Goal: Task Accomplishment & Management: Use online tool/utility

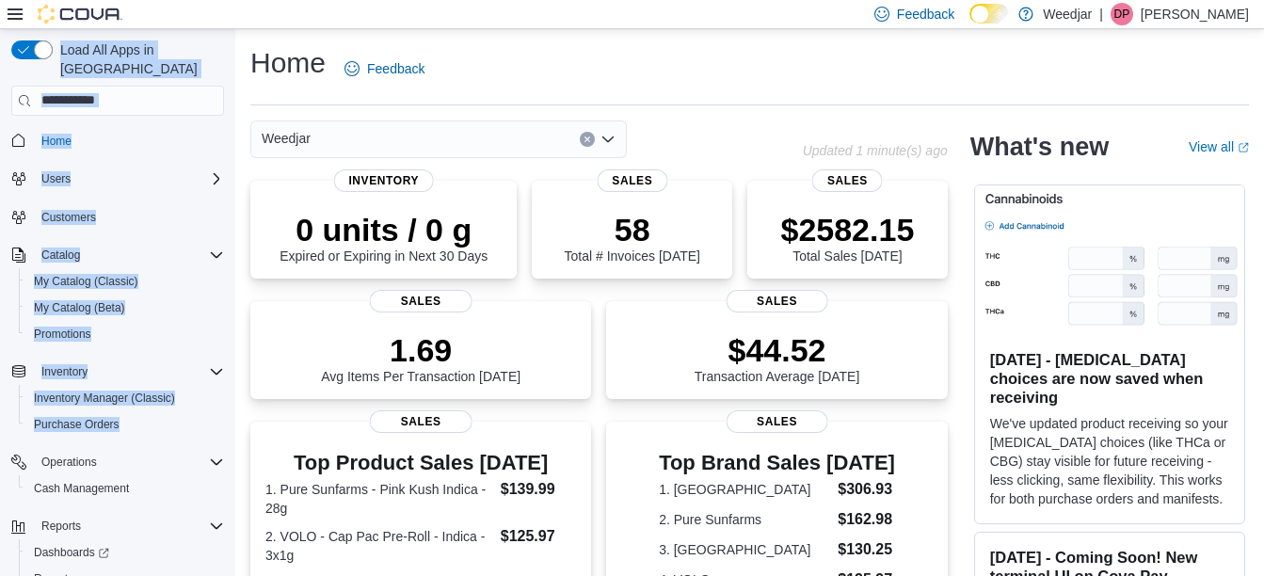
scroll to position [48, 0]
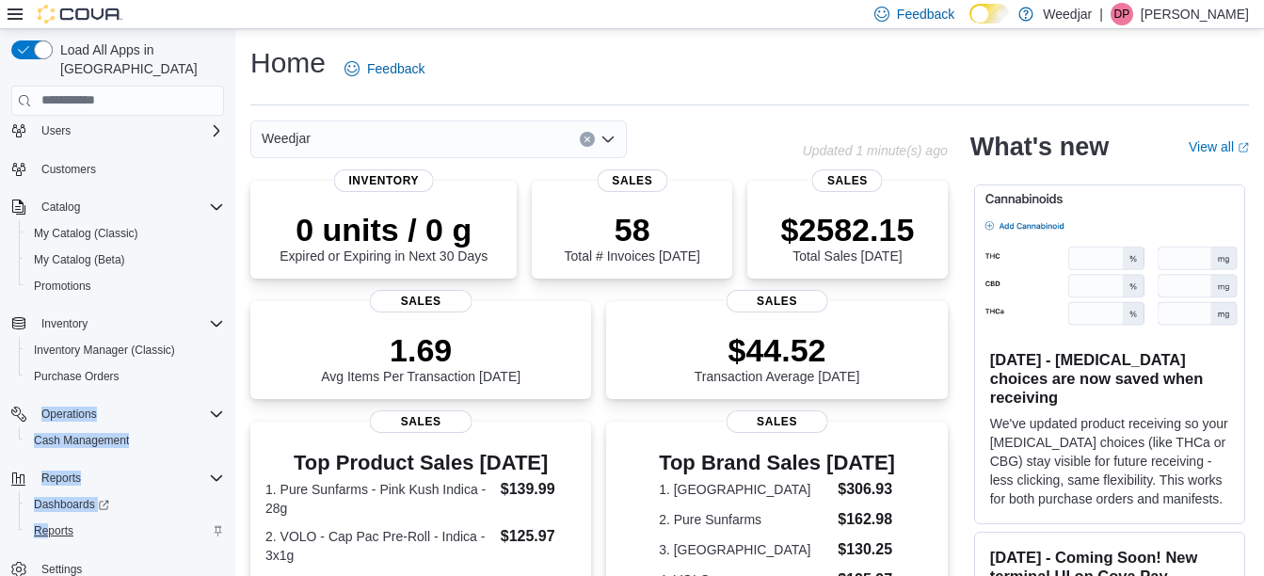
drag, startPoint x: 225, startPoint y: 408, endPoint x: 51, endPoint y: 512, distance: 202.6
click at [51, 512] on div "Load All Apps in [GEOGRAPHIC_DATA] Home Users Customers Catalog My Catalog (Cla…" at bounding box center [118, 336] width 228 height 607
click at [51, 523] on span "Reports" at bounding box center [54, 530] width 40 height 15
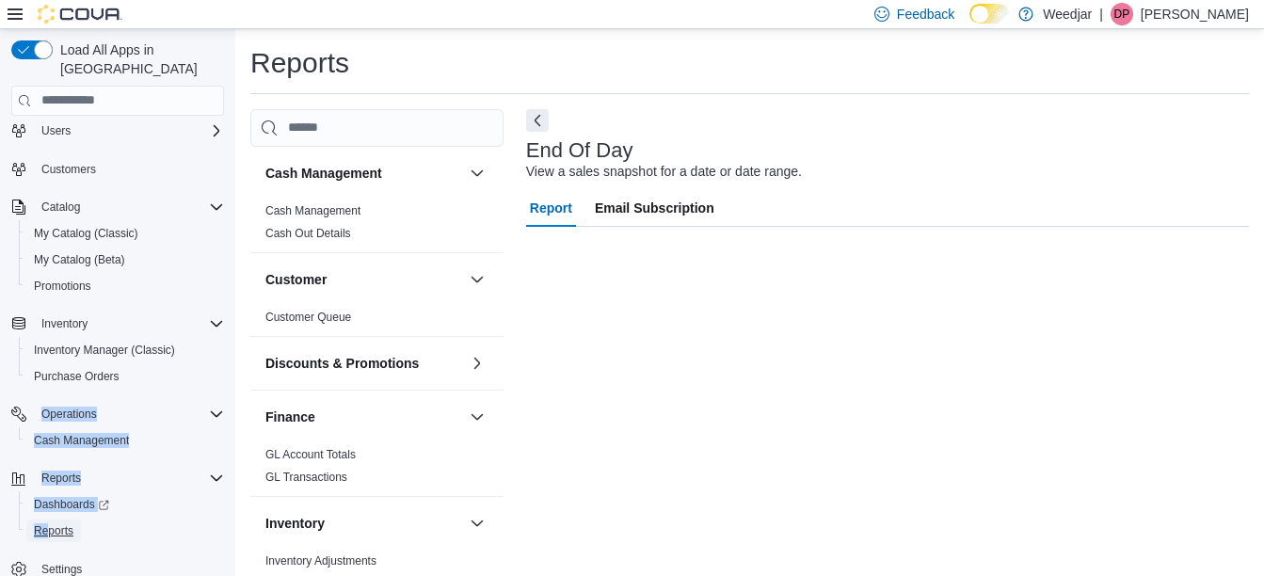
click at [26, 520] on link "Reports" at bounding box center [53, 531] width 55 height 23
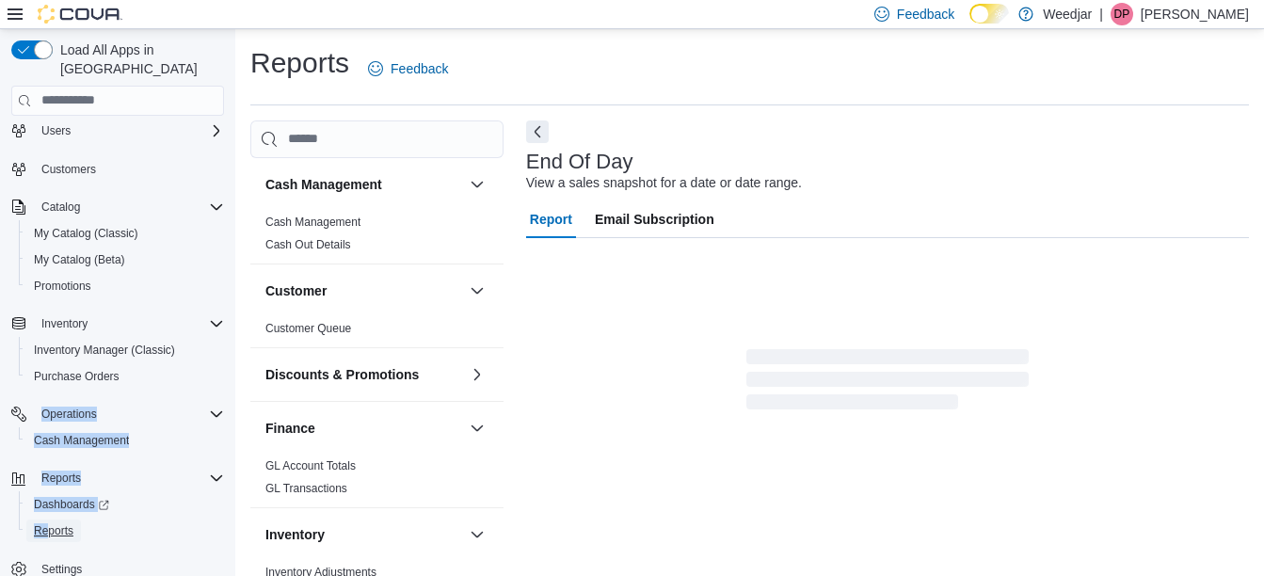
click at [26, 520] on link "Reports" at bounding box center [53, 531] width 55 height 23
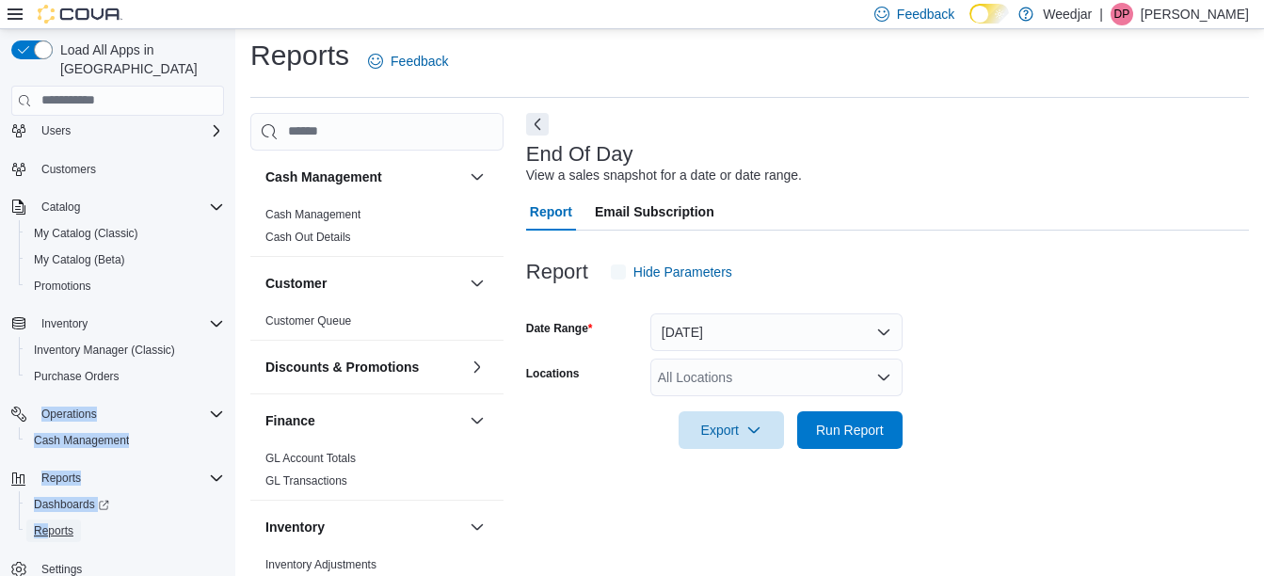
click at [26, 520] on link "Reports" at bounding box center [53, 531] width 55 height 23
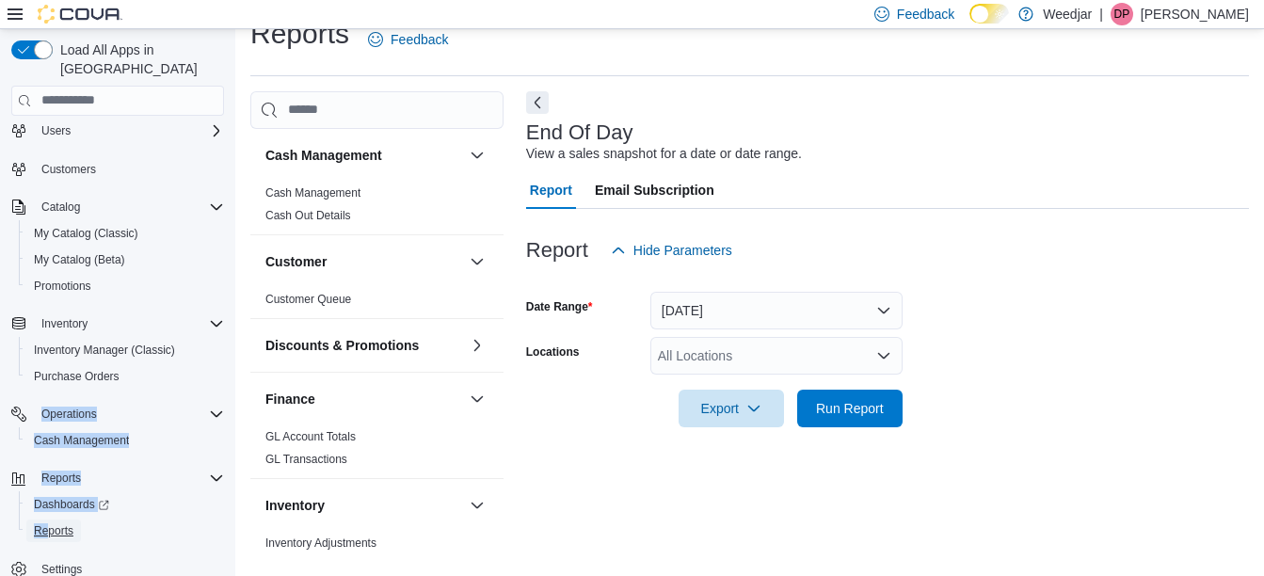
click at [26, 520] on link "Reports" at bounding box center [53, 531] width 55 height 23
click at [833, 415] on span "Run Report" at bounding box center [850, 407] width 68 height 19
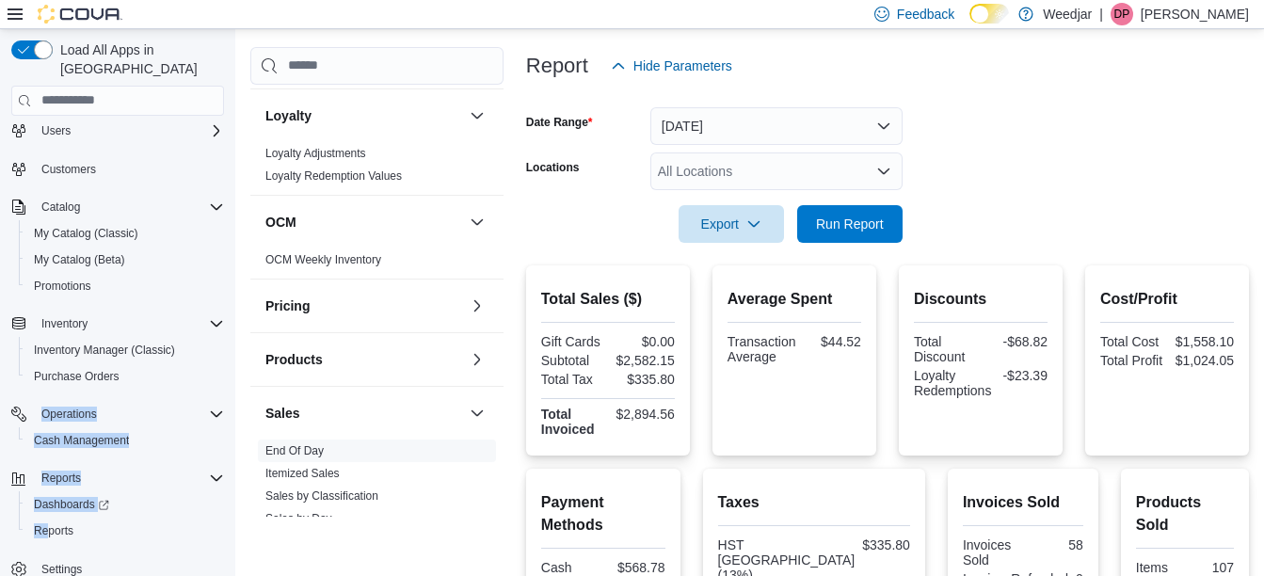
scroll to position [656, 0]
click at [303, 450] on link "End Of Day" at bounding box center [294, 449] width 58 height 13
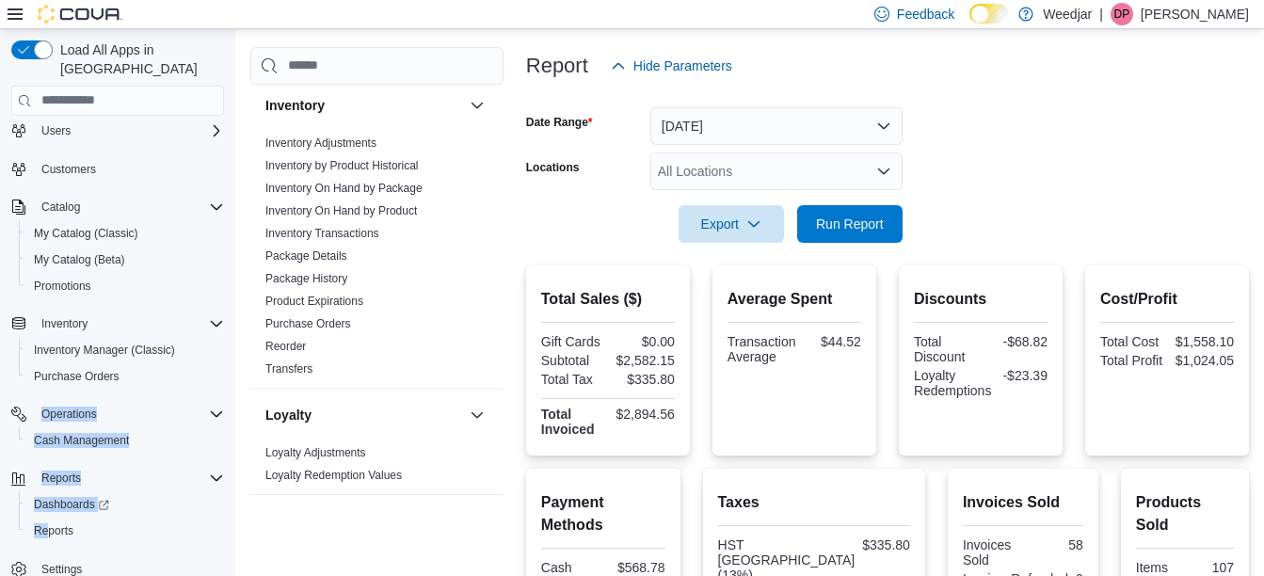
scroll to position [358, 0]
click at [344, 208] on link "Inventory On Hand by Product" at bounding box center [341, 208] width 152 height 13
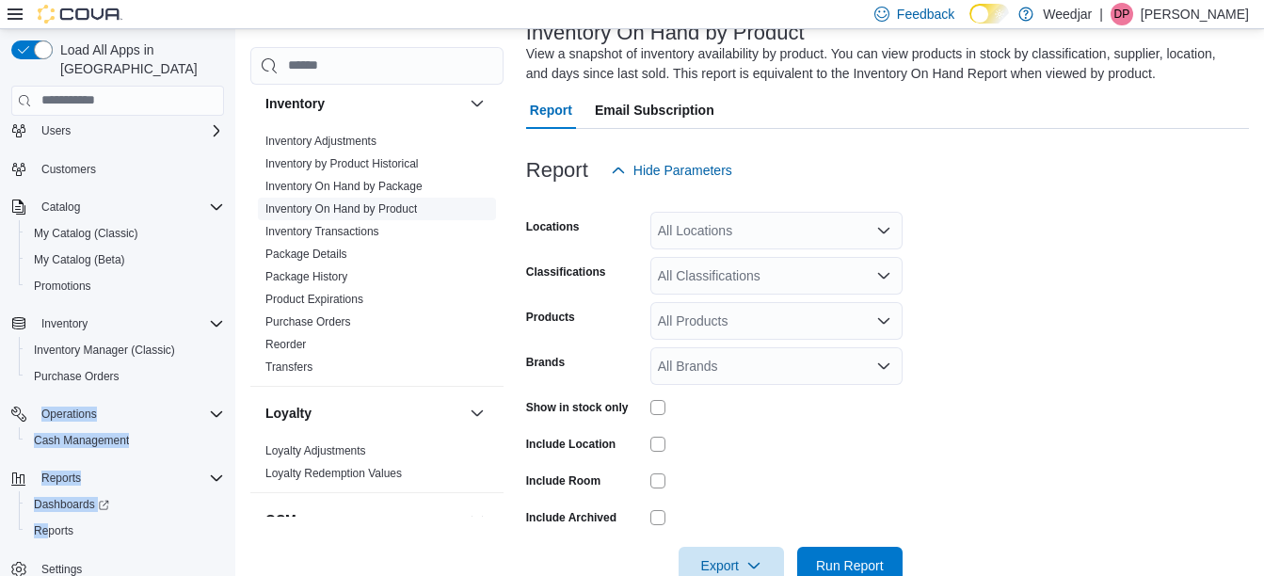
scroll to position [63, 0]
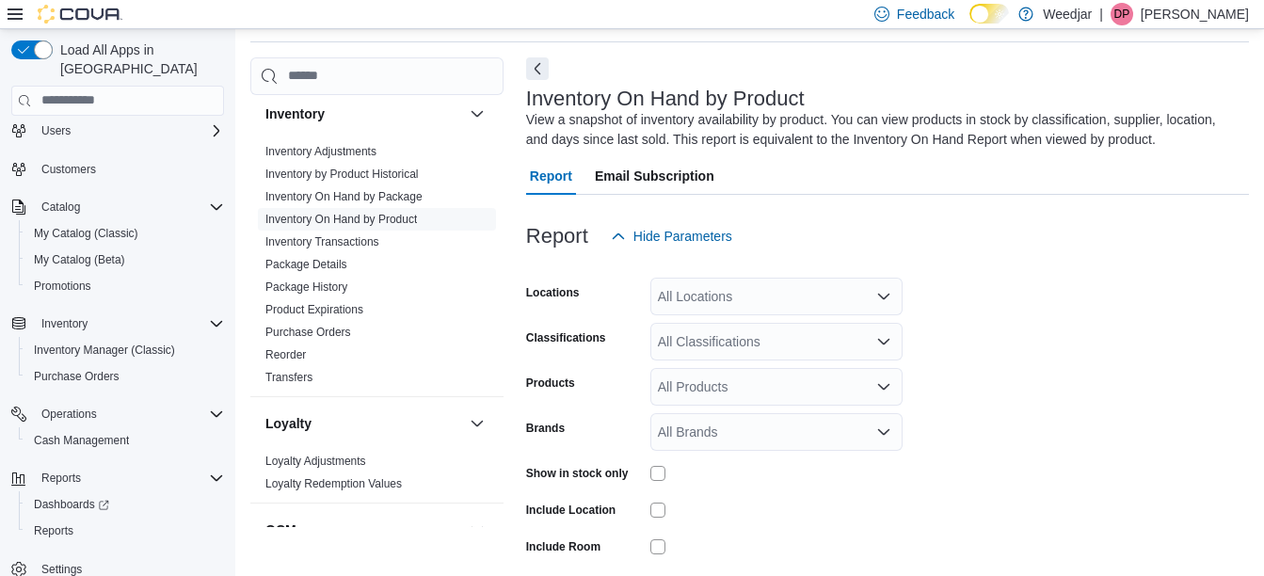
click at [706, 298] on div "All Locations" at bounding box center [776, 297] width 252 height 38
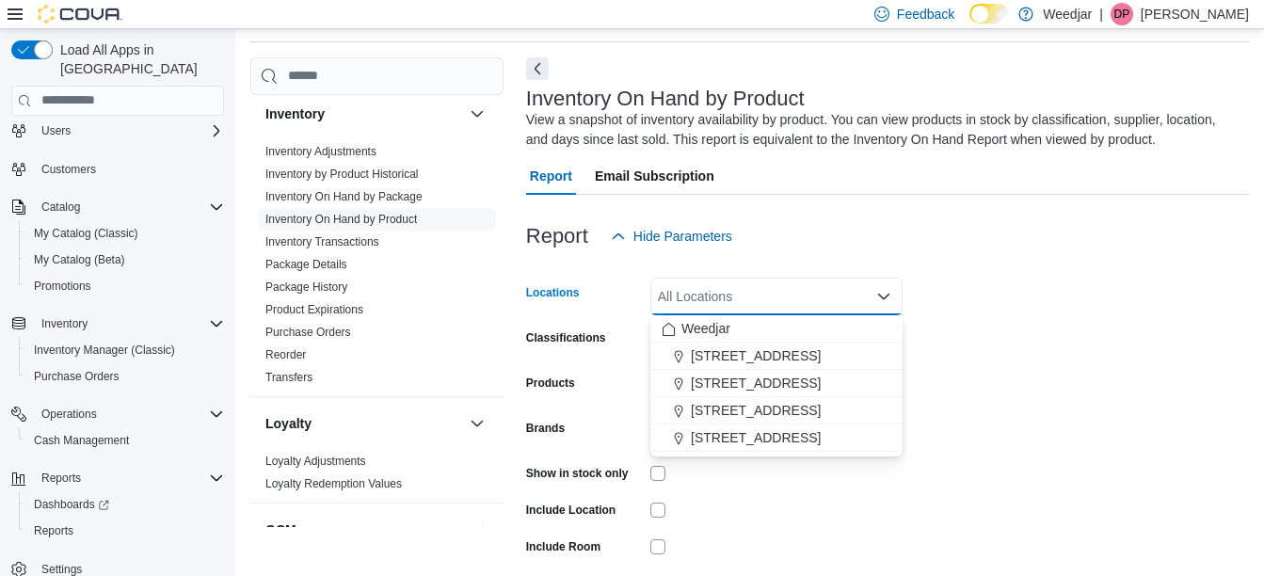
type input "*"
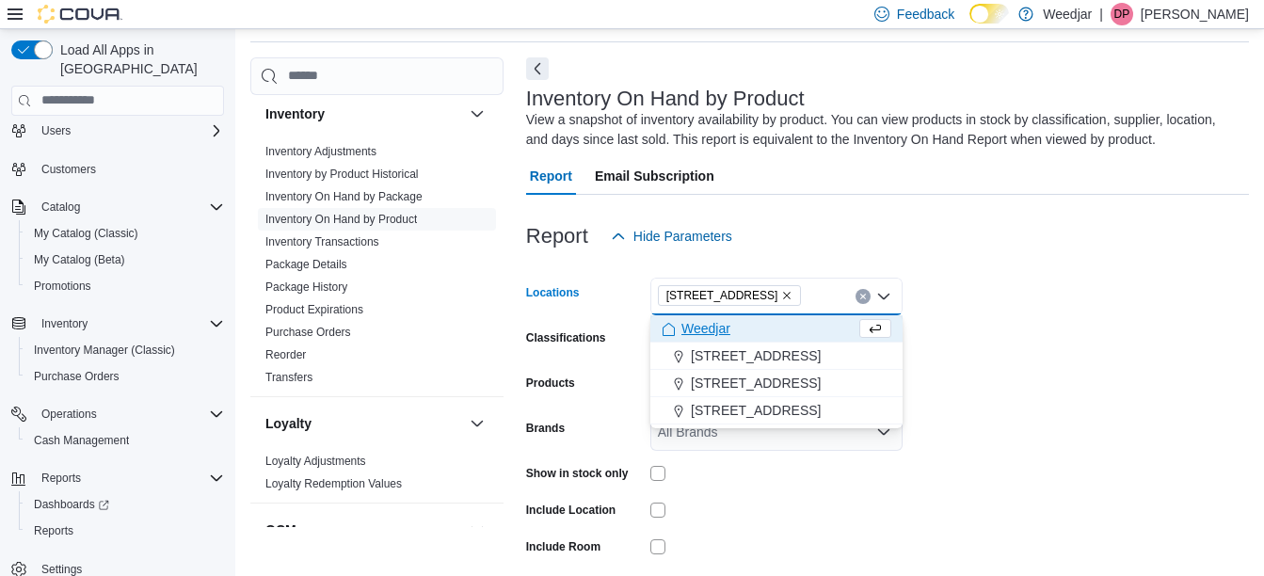
click at [959, 312] on form "Locations [STREET_ADDRESS] Selected. [STREET_ADDRESS] Press Backspace to delete…" at bounding box center [887, 452] width 723 height 395
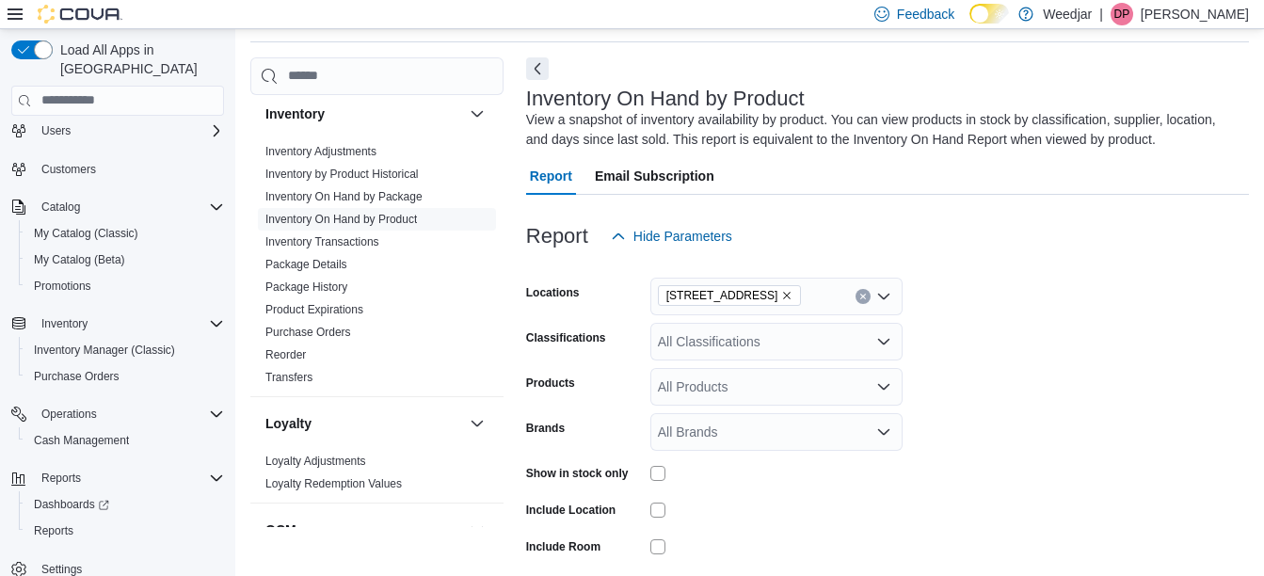
click at [817, 339] on div "All Classifications" at bounding box center [776, 342] width 252 height 38
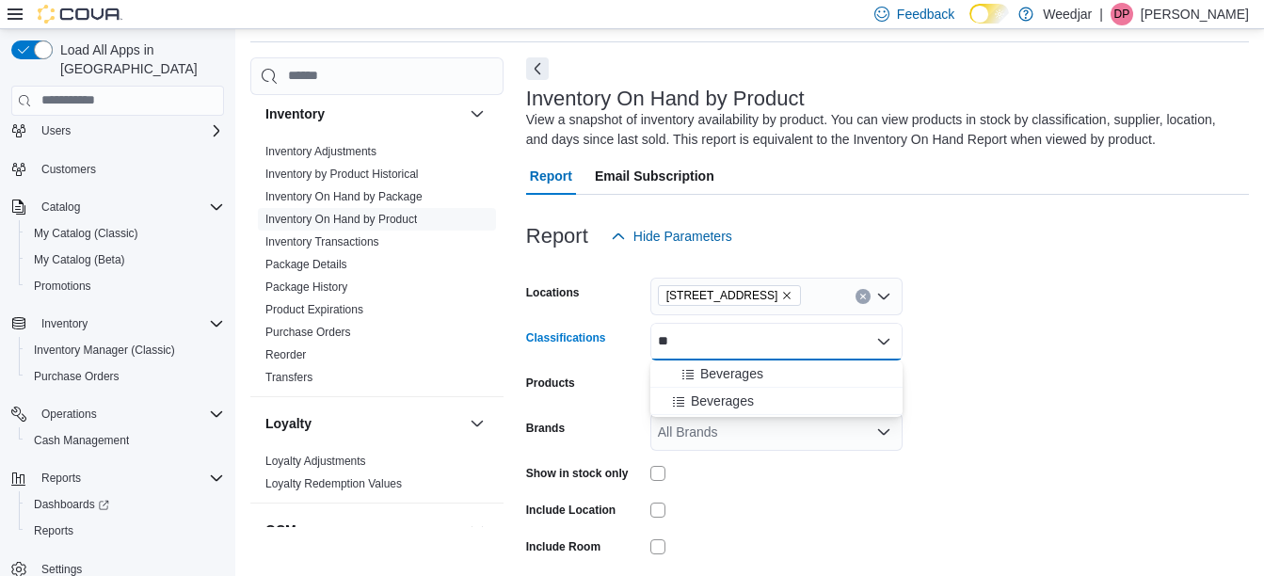
type input "*"
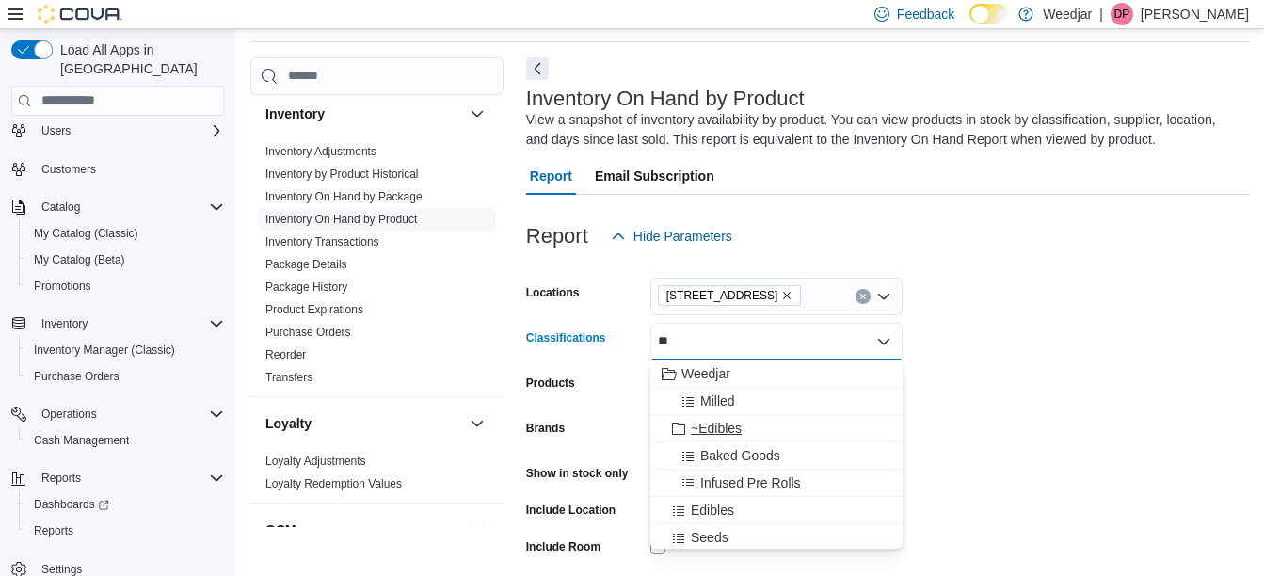
type input "**"
click at [729, 423] on span "~Edibles" at bounding box center [716, 428] width 51 height 19
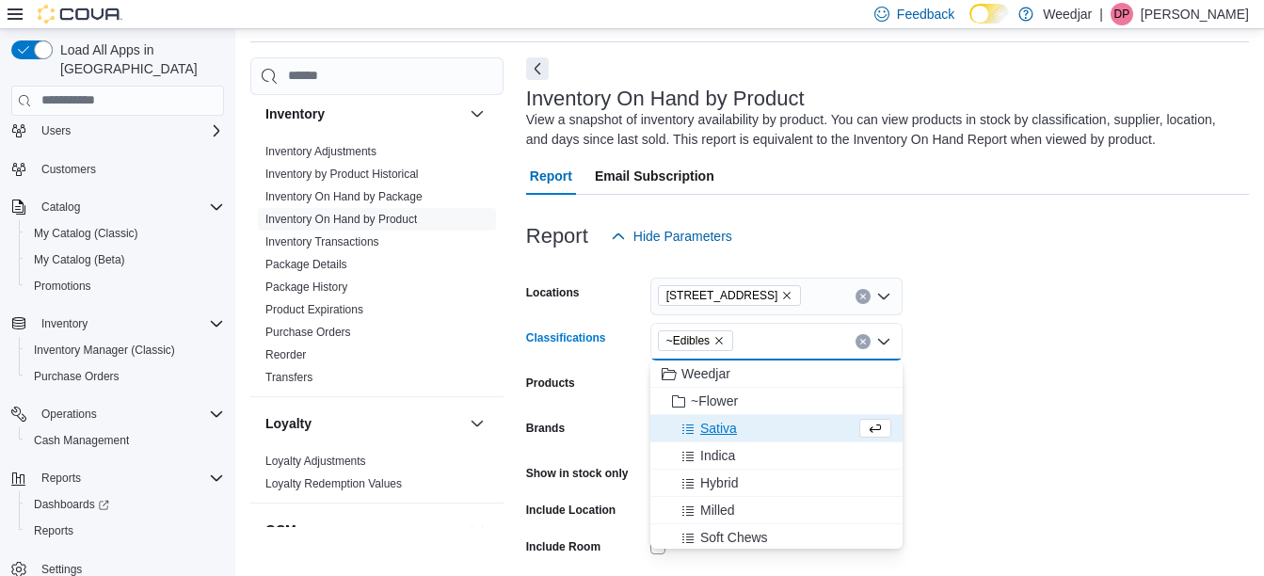
type input "*"
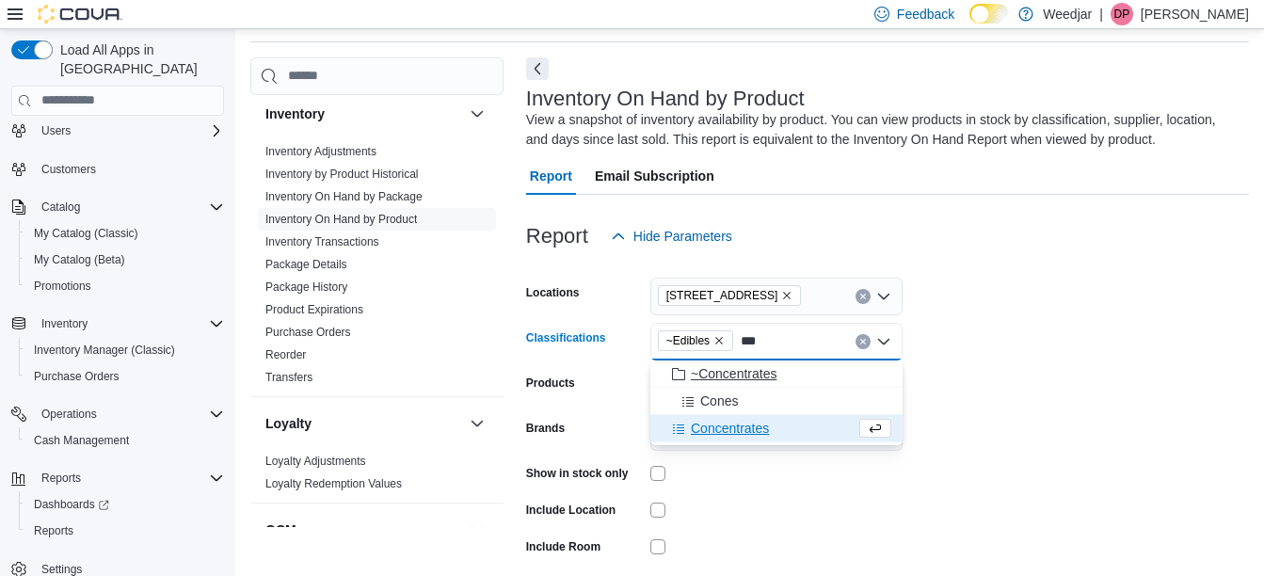
type input "***"
click at [708, 371] on span "~Concentrates" at bounding box center [734, 373] width 86 height 19
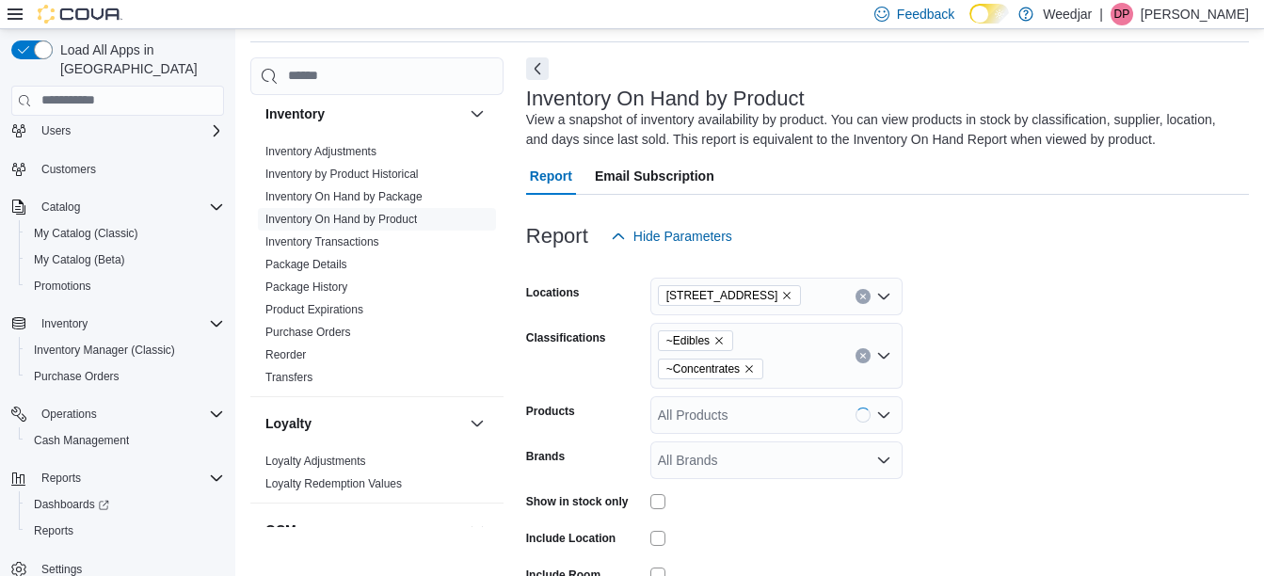
click at [1045, 521] on form "Locations [STREET_ADDRESS] Classifications ~Edibles ~Concentrates Products All …" at bounding box center [887, 467] width 723 height 424
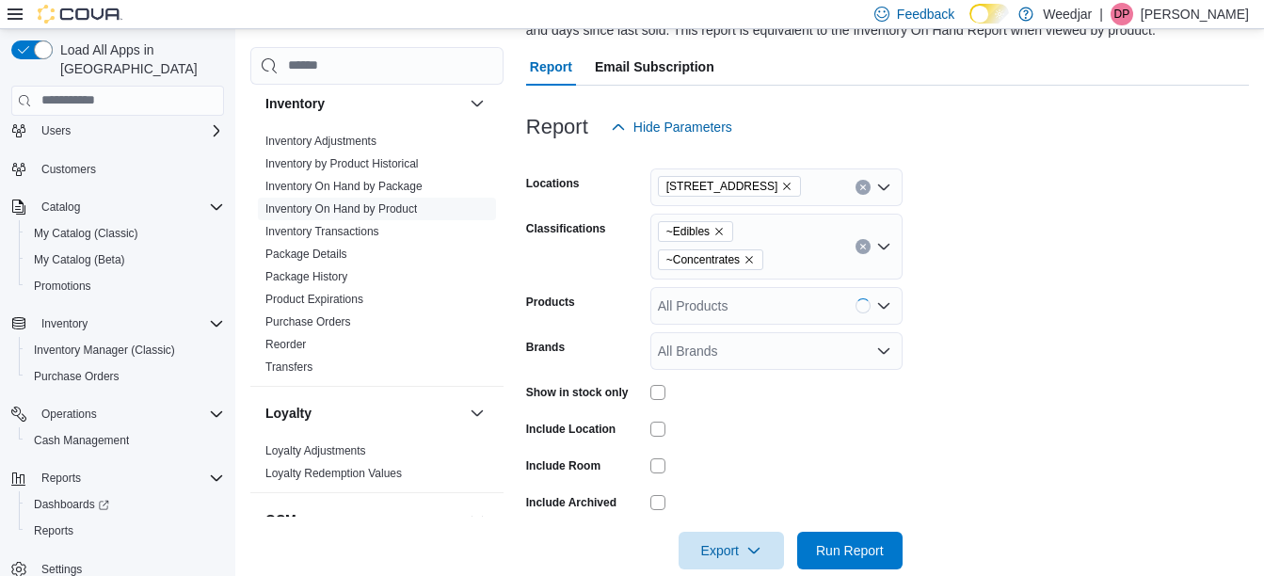
scroll to position [203, 0]
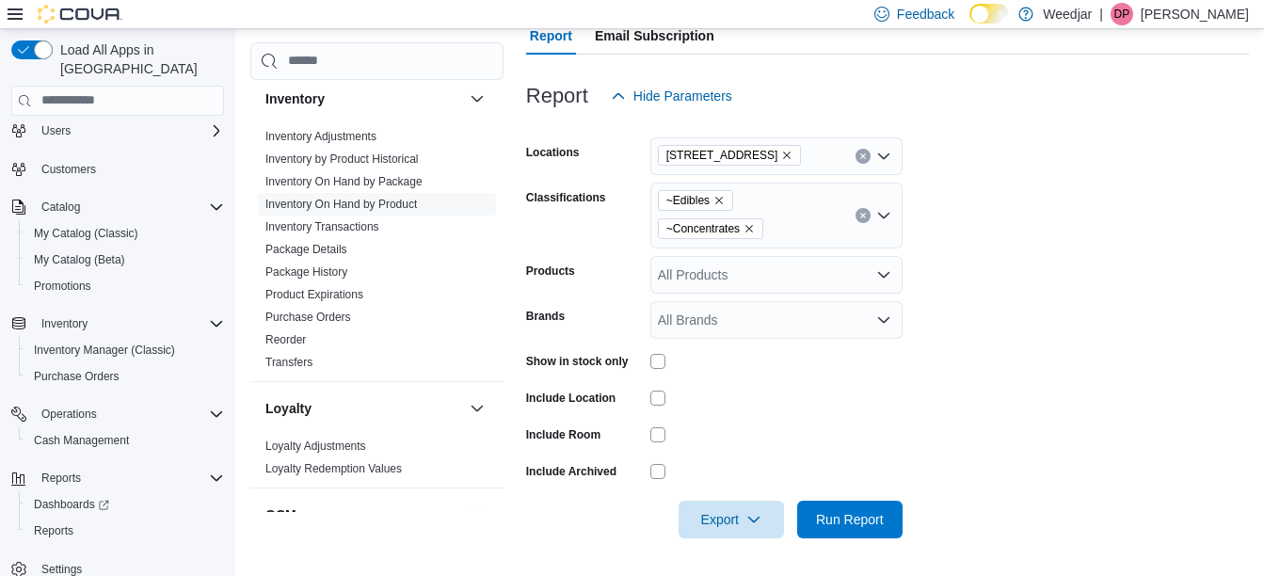
click at [747, 537] on div "Export" at bounding box center [736, 520] width 115 height 38
click at [735, 524] on span "Export" at bounding box center [731, 519] width 83 height 38
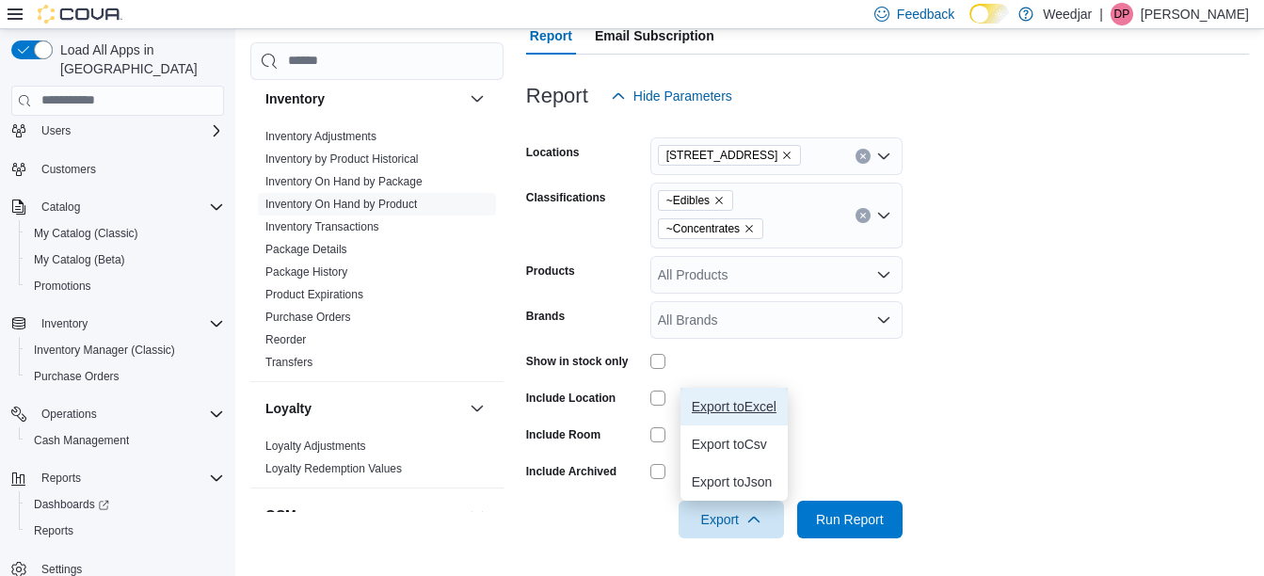
click at [734, 412] on span "Export to Excel" at bounding box center [734, 406] width 85 height 15
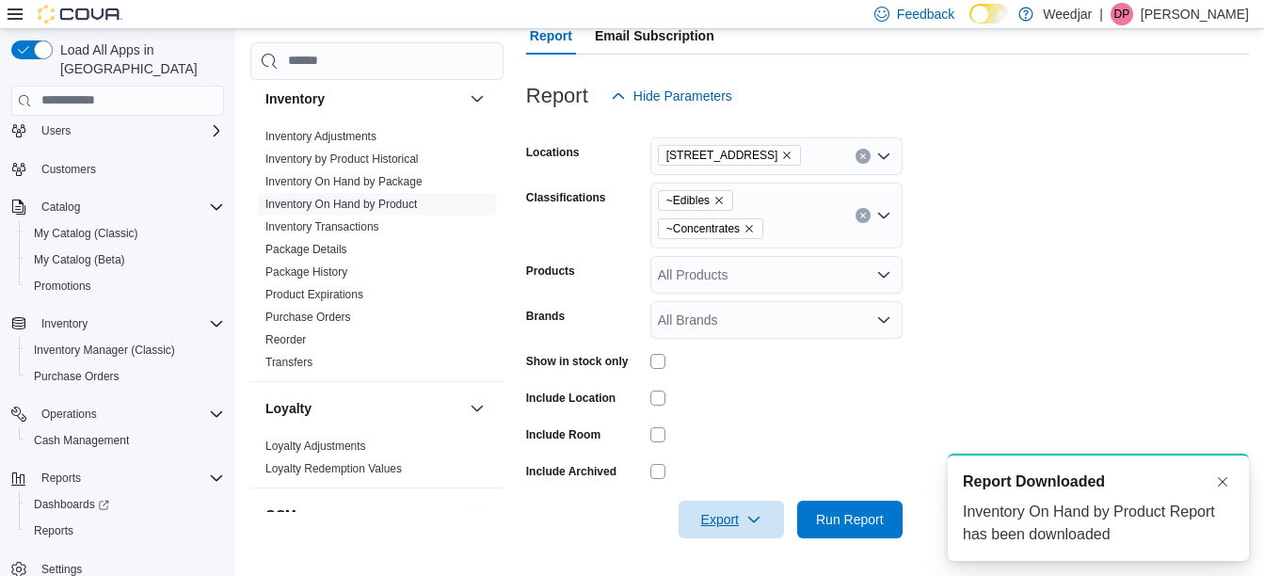
scroll to position [0, 0]
